Goal: Transaction & Acquisition: Download file/media

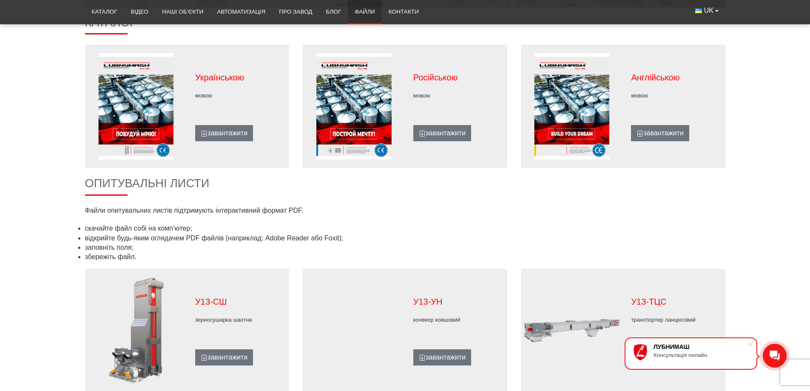
scroll to position [468, 0]
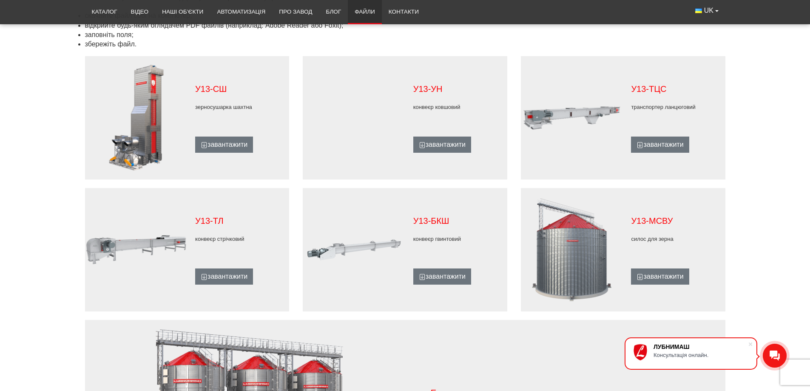
click at [565, 262] on figure at bounding box center [572, 250] width 102 height 106
click at [565, 260] on figure at bounding box center [572, 250] width 102 height 106
click at [564, 257] on figure at bounding box center [572, 250] width 102 height 106
click at [565, 255] on figure at bounding box center [572, 250] width 102 height 106
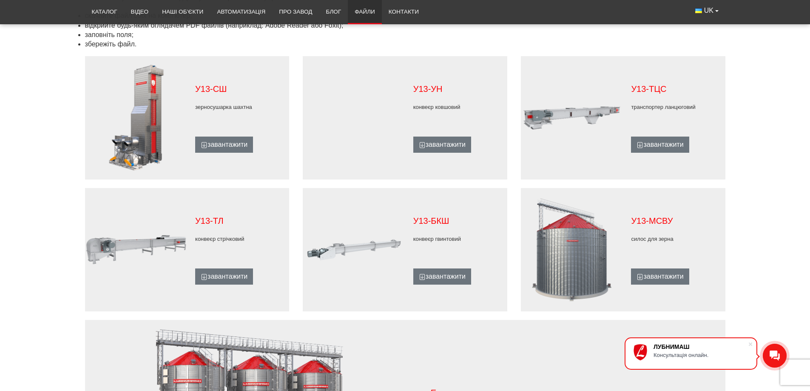
click at [704, 215] on p "У13-МСВУ" at bounding box center [674, 221] width 86 height 12
click at [572, 251] on figure at bounding box center [572, 250] width 102 height 106
click at [577, 247] on figure at bounding box center [572, 250] width 102 height 106
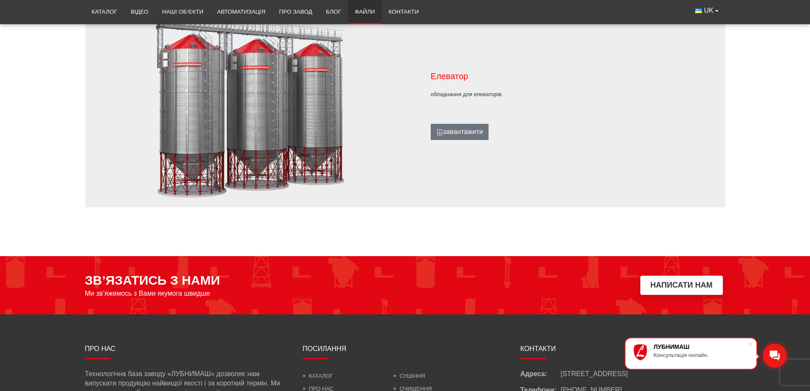
scroll to position [774, 0]
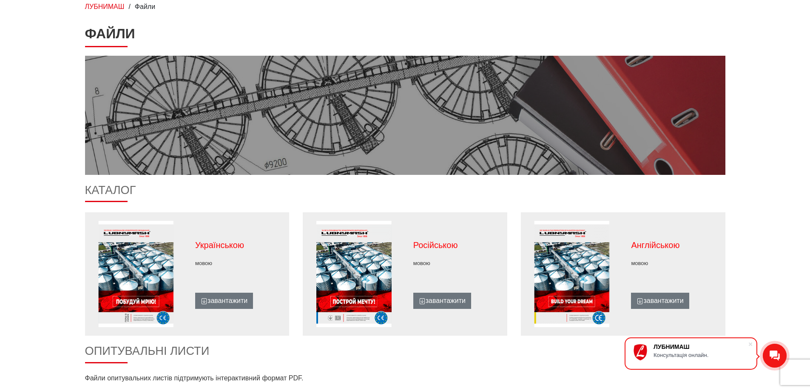
scroll to position [255, 0]
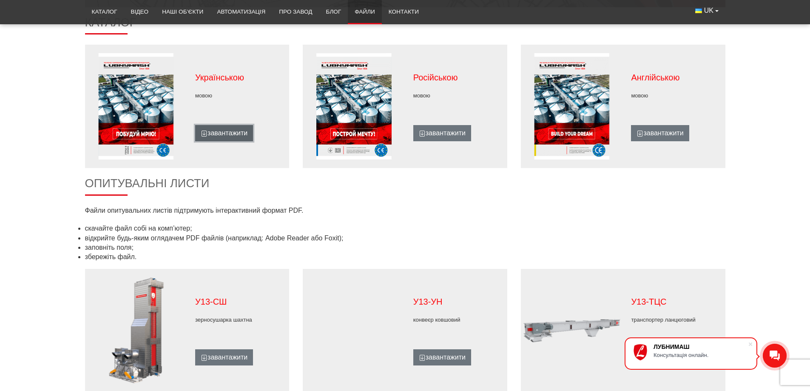
click at [221, 132] on link "завантажити" at bounding box center [224, 133] width 58 height 16
